Goal: Task Accomplishment & Management: Manage account settings

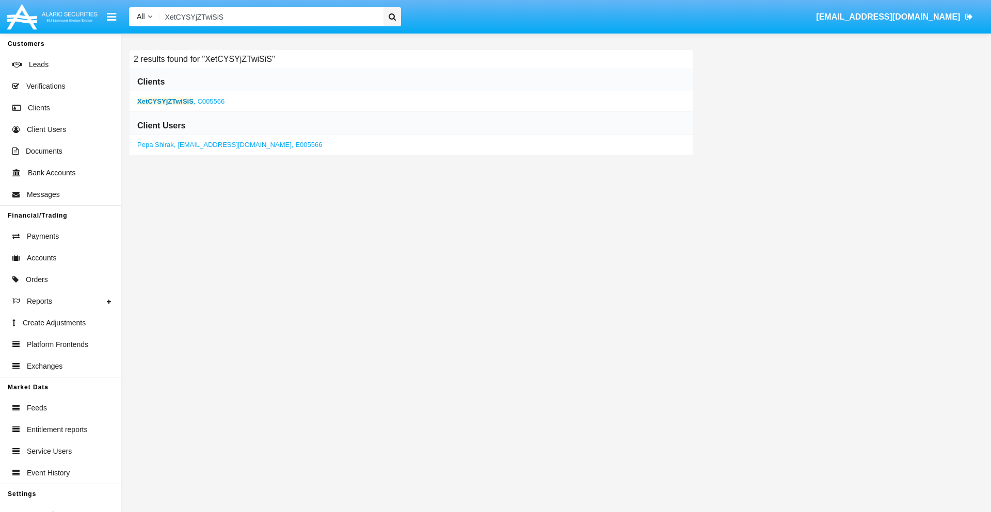
type input "XetCYSYjZTwiSiS"
click at [165, 101] on b "XetCYSYjZTwiSiS" at bounding box center [165, 102] width 56 height 8
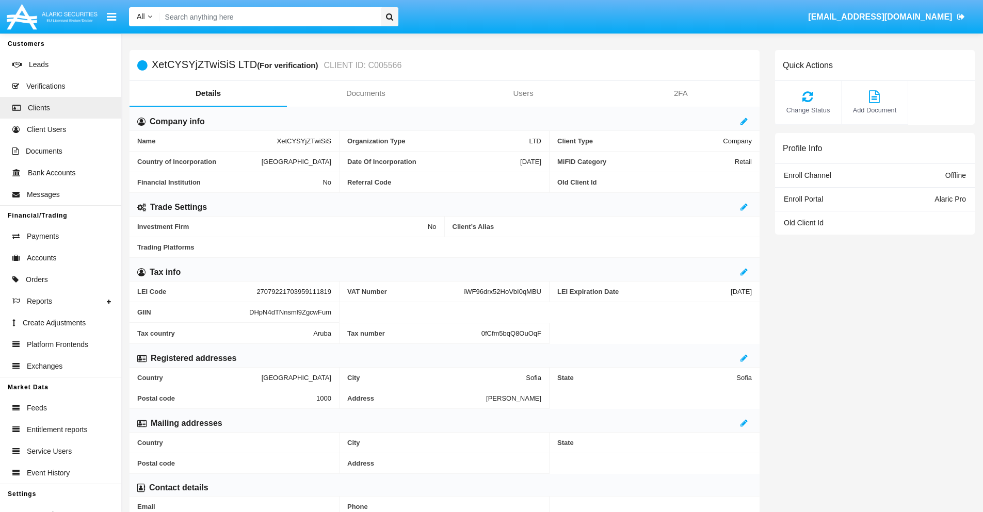
click at [365, 93] on link "Documents" at bounding box center [365, 93] width 157 height 25
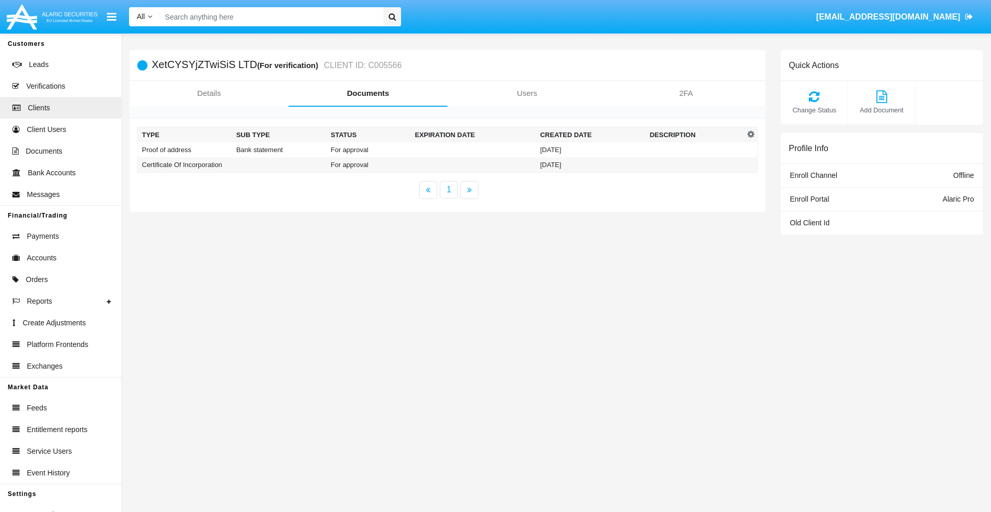
click at [185, 150] on td "Proof of address" at bounding box center [185, 149] width 94 height 15
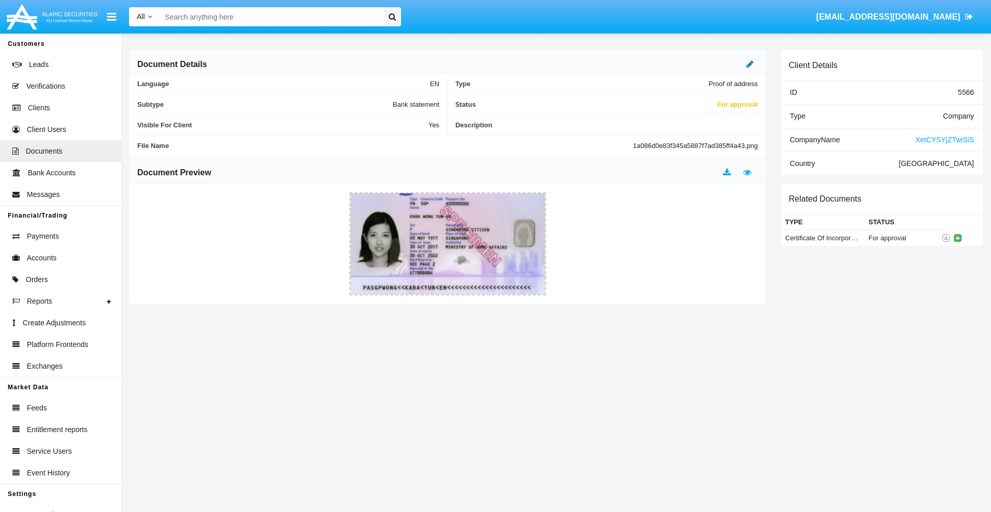
click at [750, 64] on icon at bounding box center [749, 64] width 7 height 8
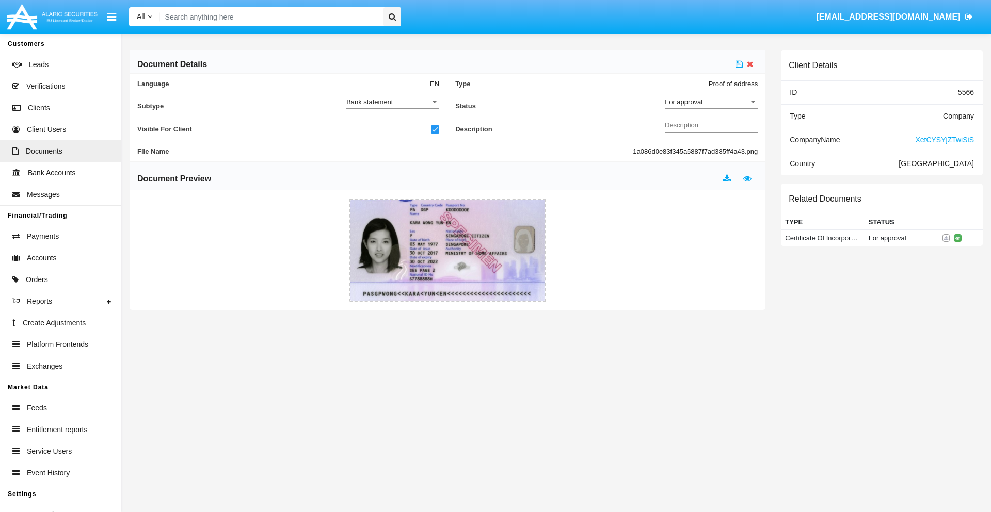
click at [711, 102] on div "For approval" at bounding box center [707, 102] width 84 height 9
click at [711, 107] on span "Approved" at bounding box center [711, 108] width 93 height 20
click at [739, 64] on icon at bounding box center [738, 64] width 7 height 8
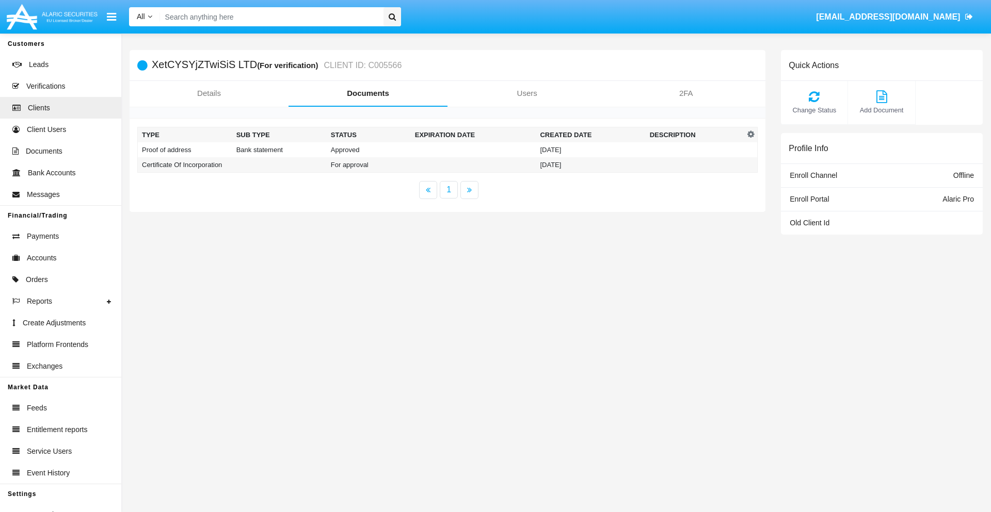
click at [185, 165] on td "Certificate Of Incorporation" at bounding box center [185, 164] width 94 height 15
